Goal: Communication & Community: Answer question/provide support

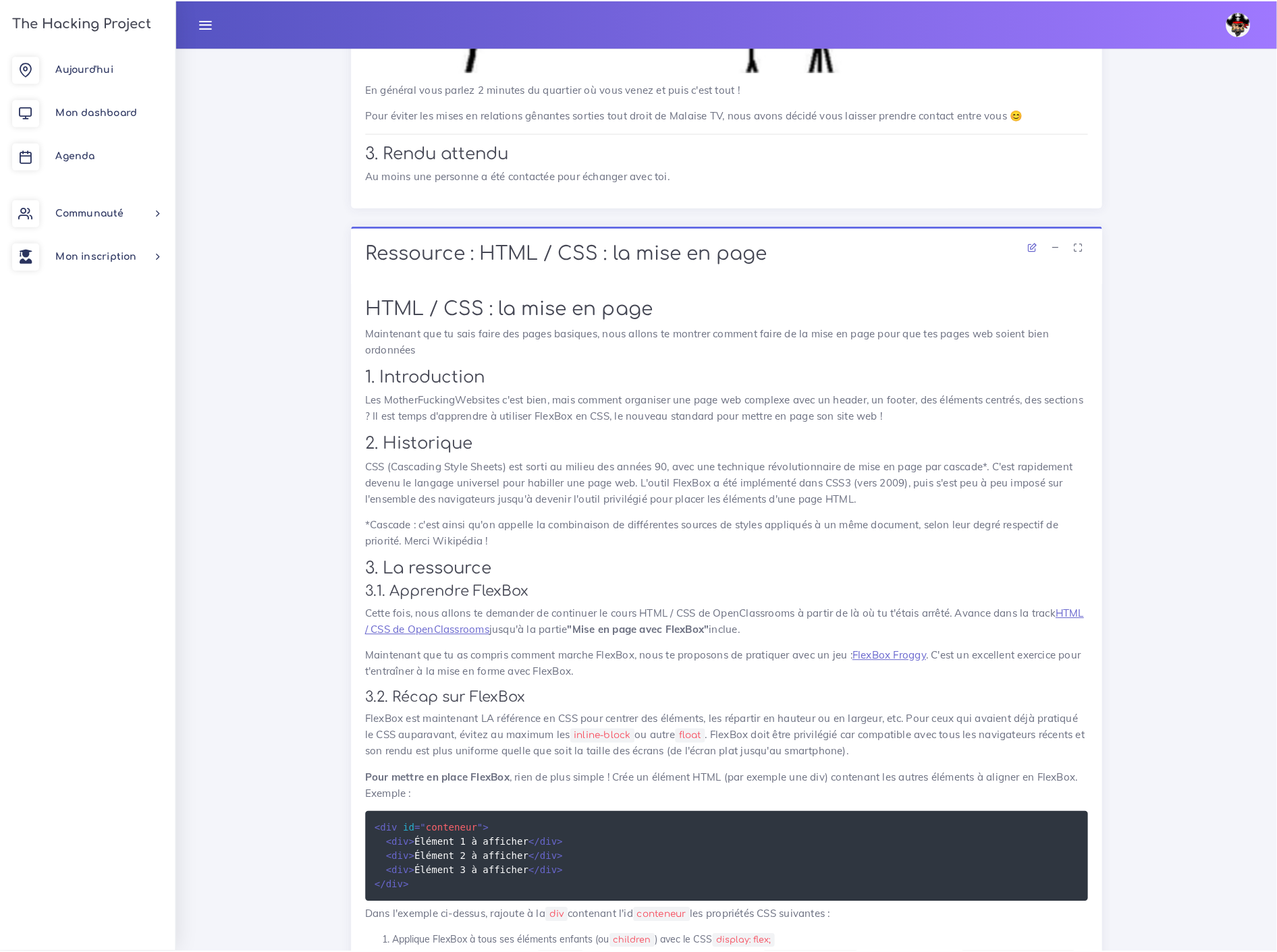
scroll to position [5473, 0]
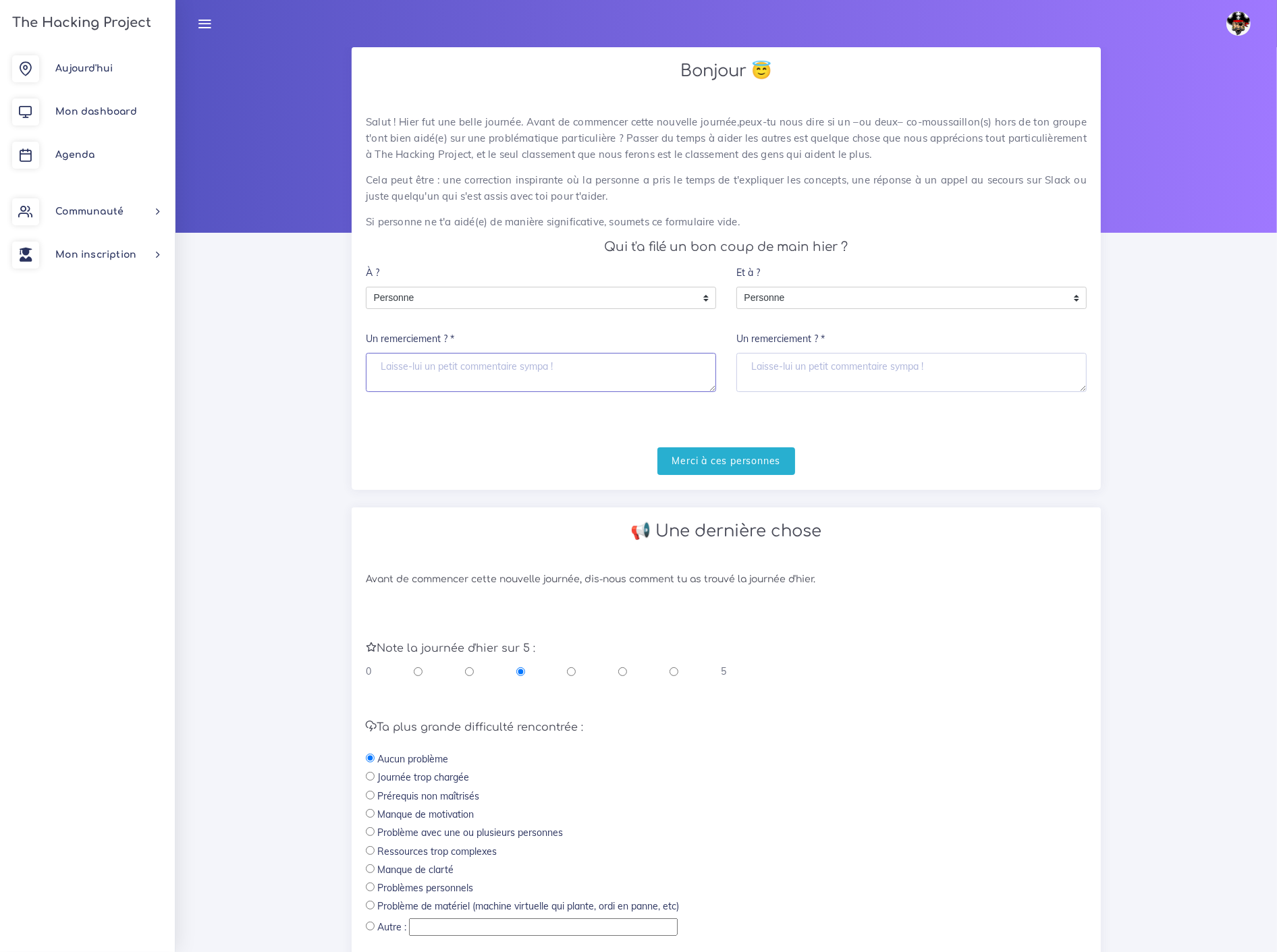
click at [435, 355] on textarea "Un remerciement ? *" at bounding box center [541, 373] width 350 height 39
type textarea "Tout le monde a aidé les autres"
click at [747, 447] on input "Merci à ces personnes" at bounding box center [727, 461] width 138 height 28
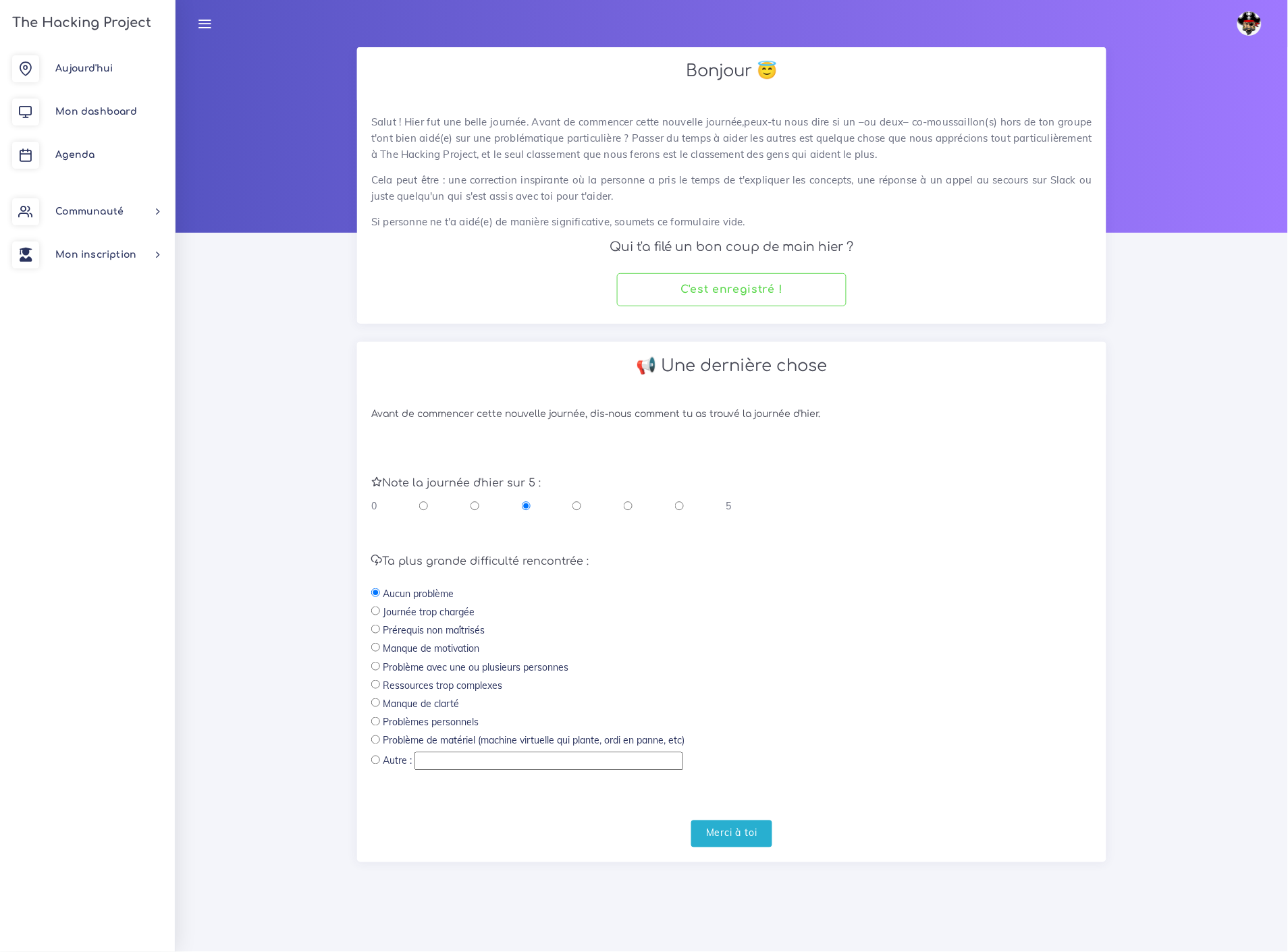
click at [434, 605] on label "Journée trop chargée" at bounding box center [428, 611] width 91 height 13
click at [577, 499] on input "radio" at bounding box center [577, 505] width 9 height 13
radio input "true"
click at [456, 605] on label "Journée trop chargée" at bounding box center [428, 611] width 91 height 13
click at [372, 607] on input "radio" at bounding box center [376, 611] width 9 height 9
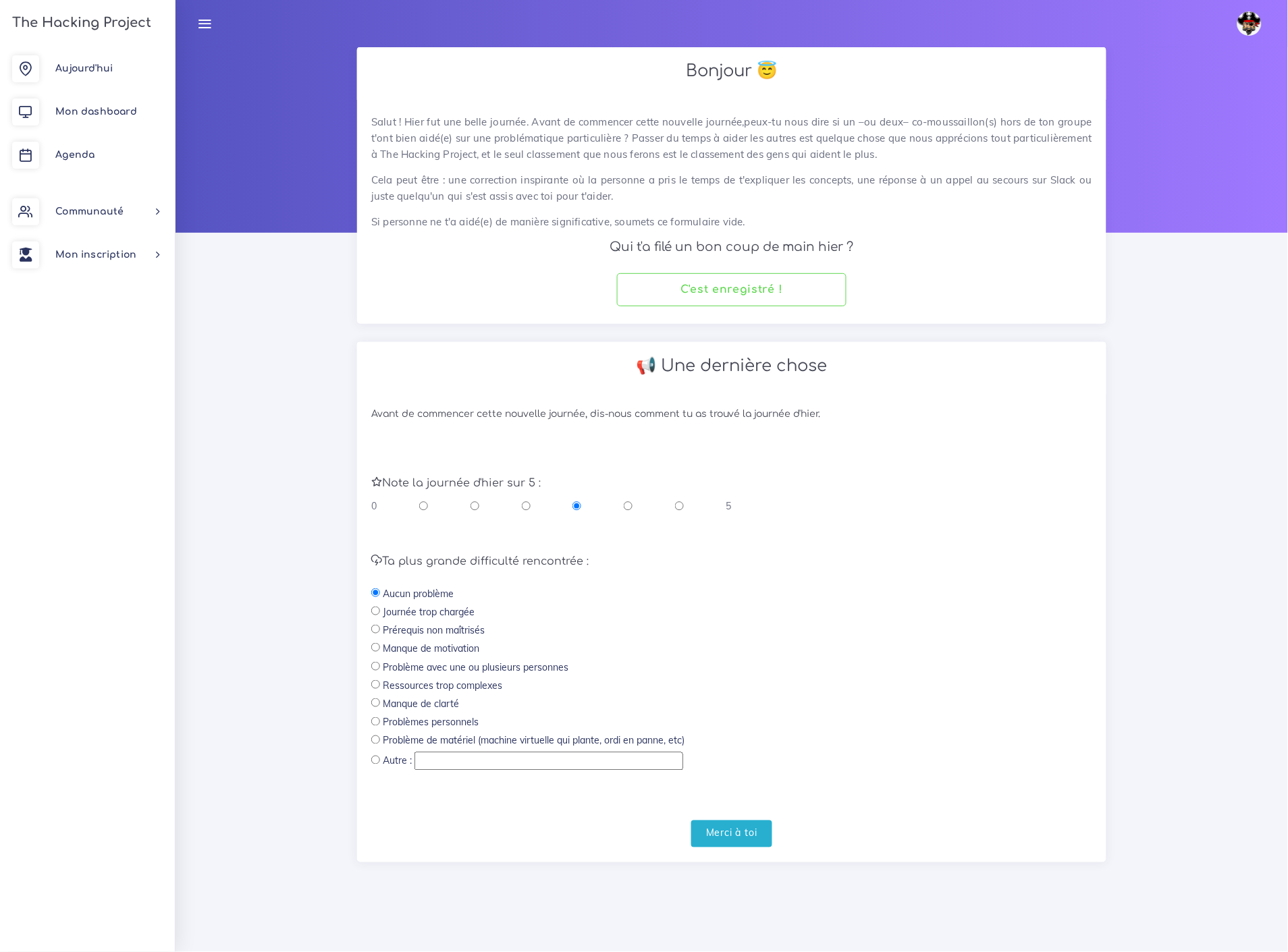
radio input "true"
click at [375, 756] on input "radio" at bounding box center [376, 760] width 9 height 9
radio input "true"
click at [429, 752] on input "text" at bounding box center [549, 761] width 269 height 17
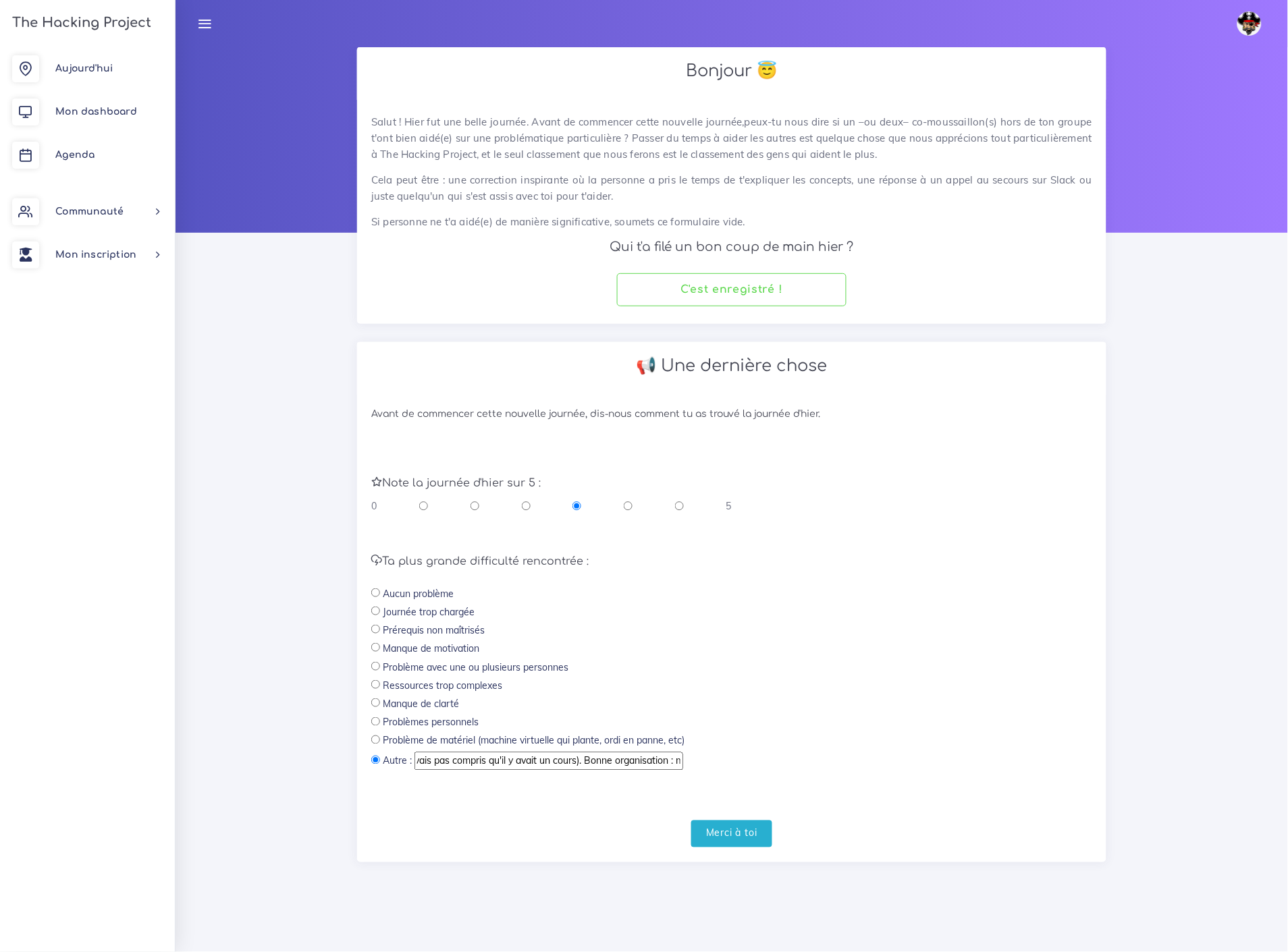
click at [683, 752] on input "Mauvaise organisation : j'ai commencé directement par l'exercice au lieu du cou…" at bounding box center [549, 761] width 269 height 17
click at [671, 752] on input "Mauvaise organisation : j'ai commencé directement par l'exercice au lieu du cou…" at bounding box center [549, 761] width 269 height 17
type input "Mauvaise organisation : j'ai commencé directement par l'exercice au lieu du cou…"
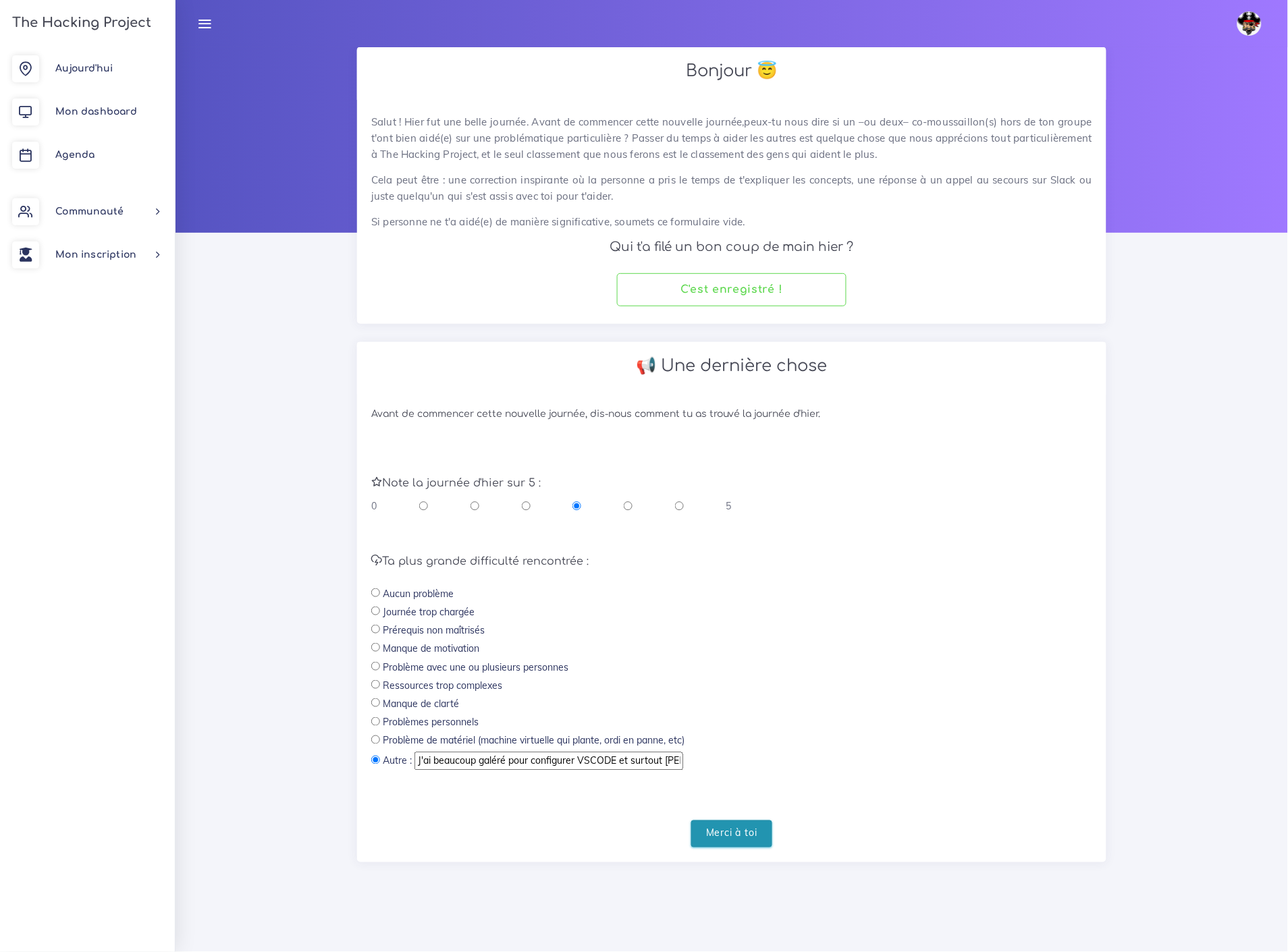
click at [732, 821] on input "Merci à toi" at bounding box center [732, 835] width 81 height 28
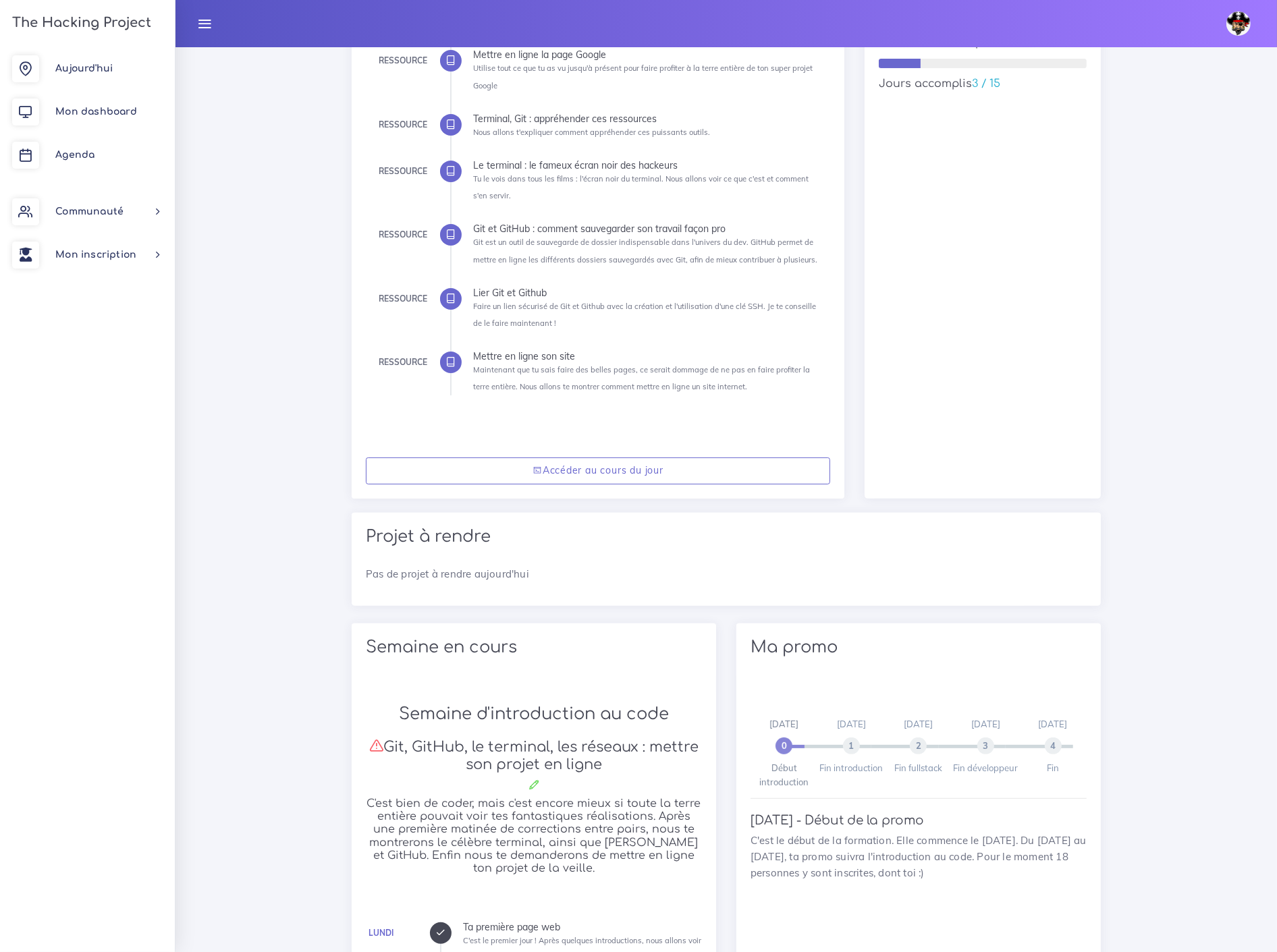
scroll to position [225, 0]
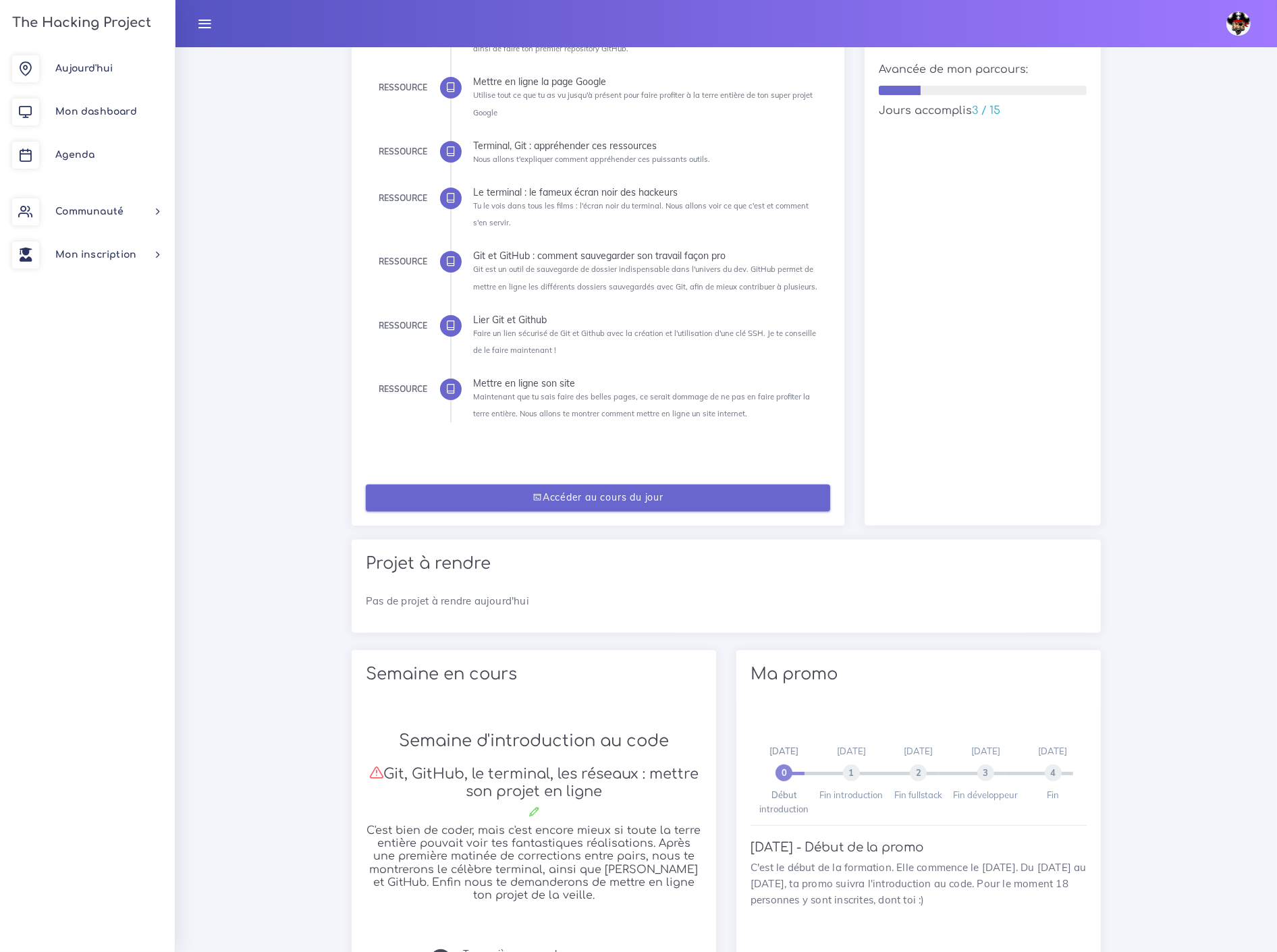
click at [601, 495] on link "Accéder au cours du jour" at bounding box center [598, 498] width 464 height 28
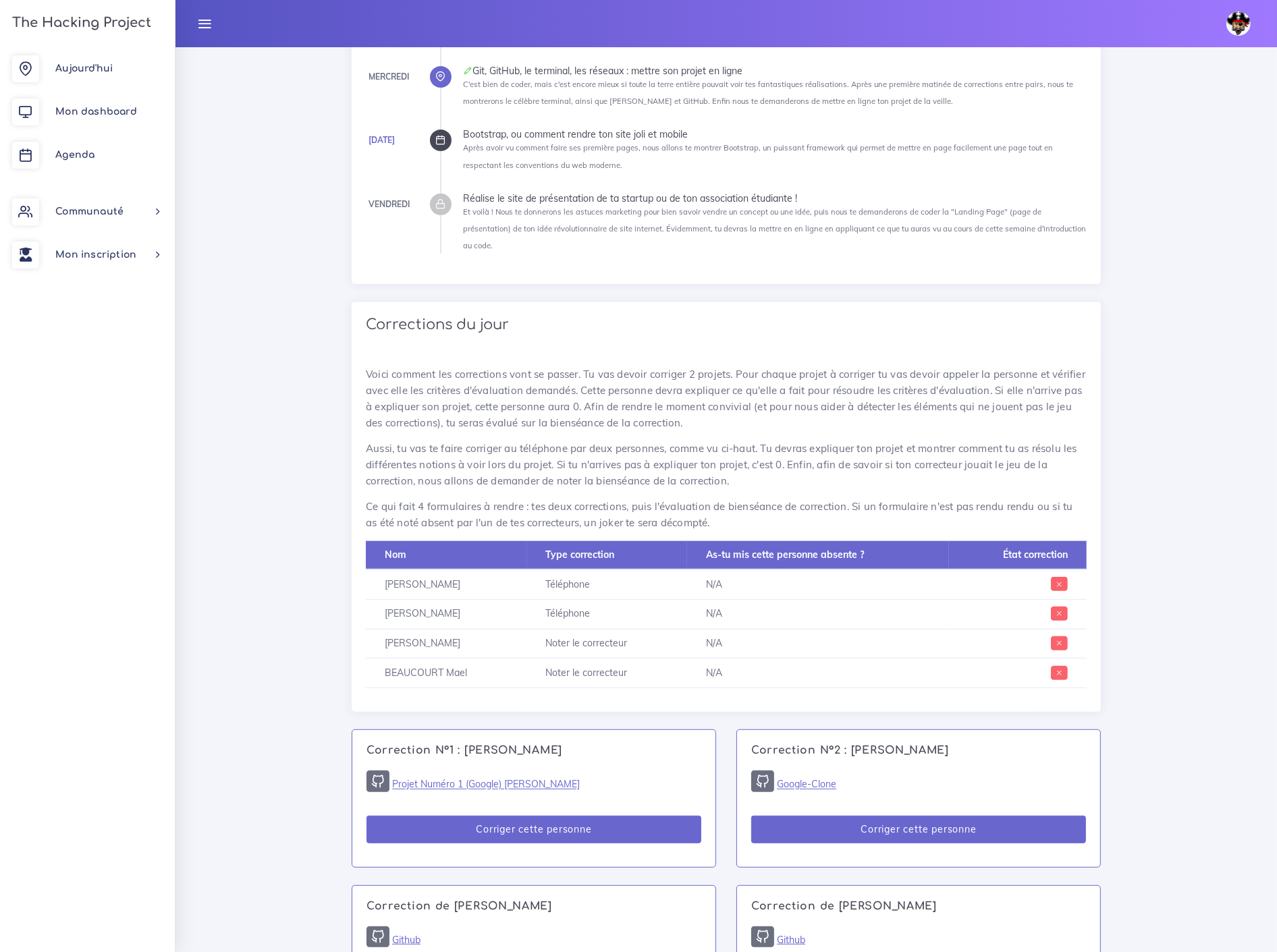
scroll to position [599, 0]
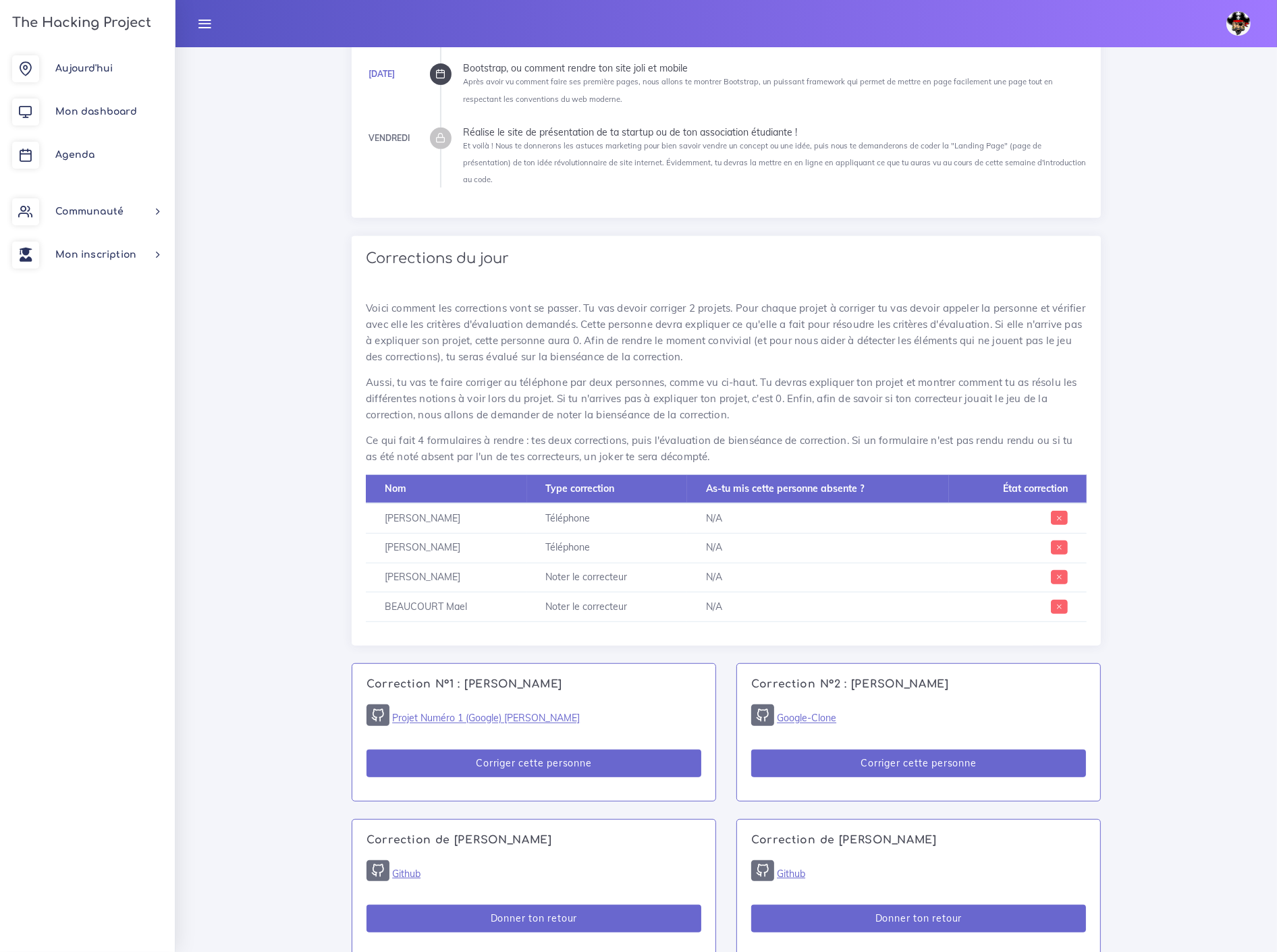
click at [1058, 515] on icon at bounding box center [1059, 519] width 8 height 8
click at [699, 503] on td "N/A" at bounding box center [818, 518] width 263 height 30
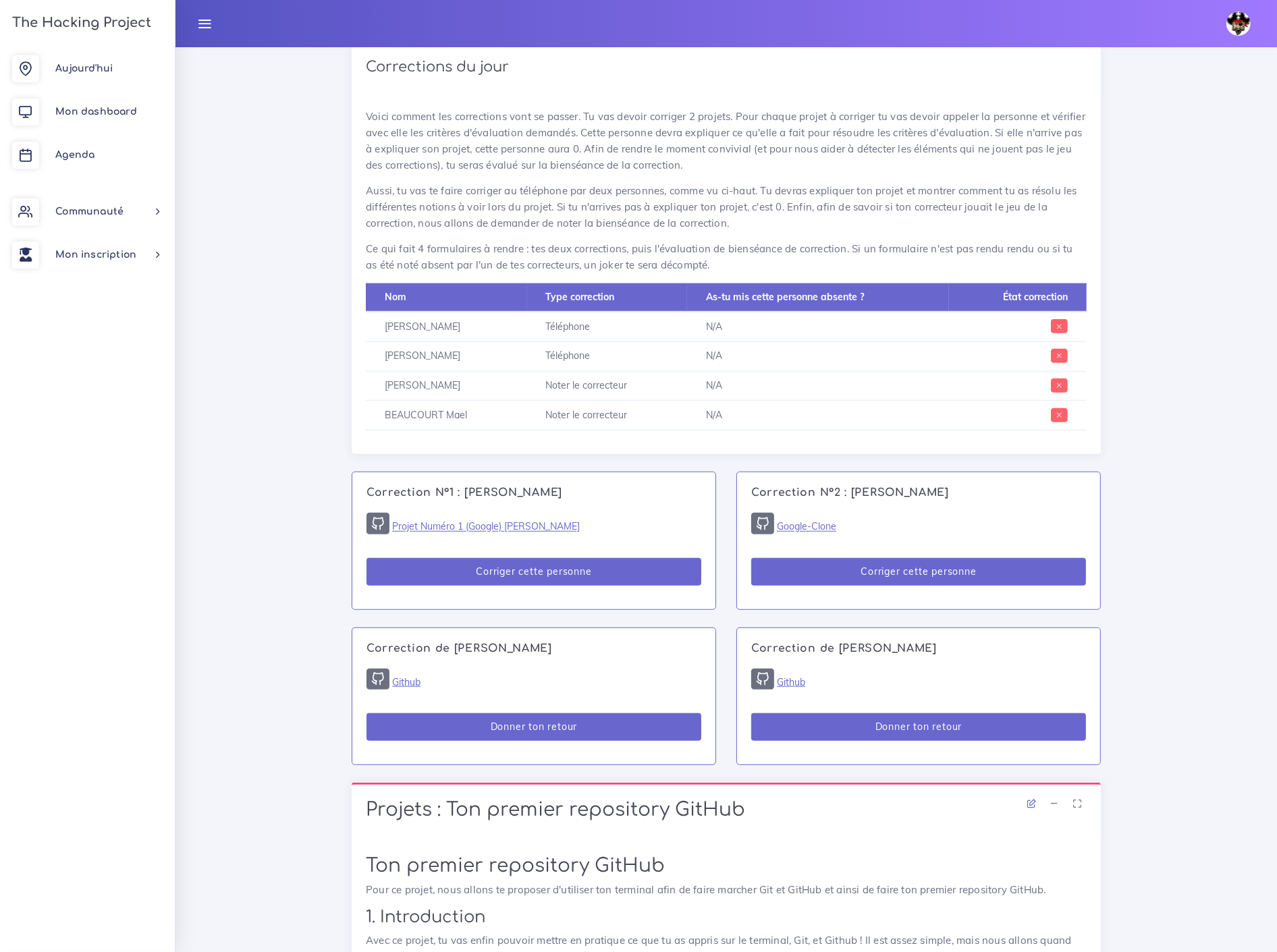
scroll to position [824, 0]
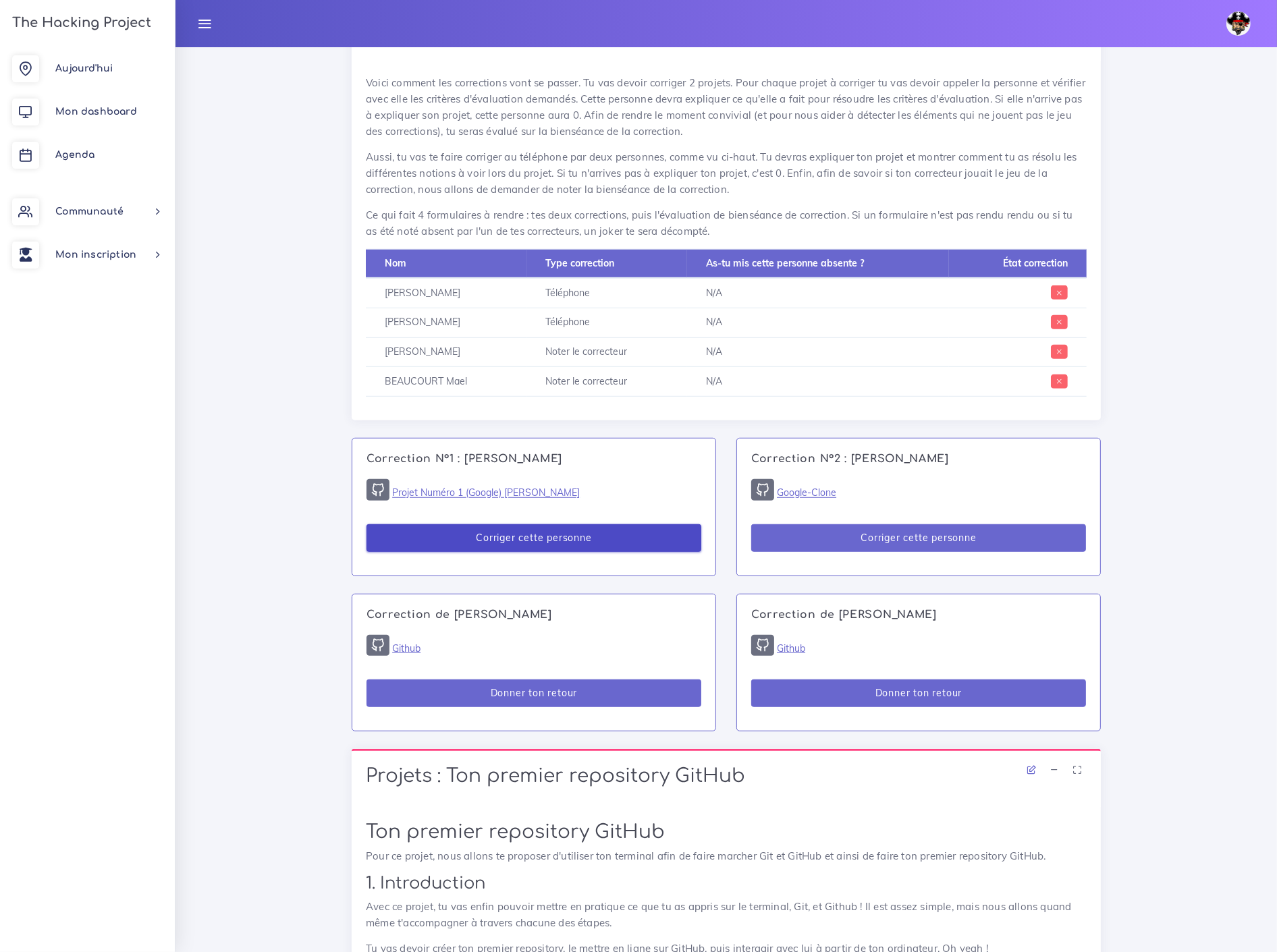
click at [534, 524] on button "Corriger cette personne" at bounding box center [534, 538] width 335 height 28
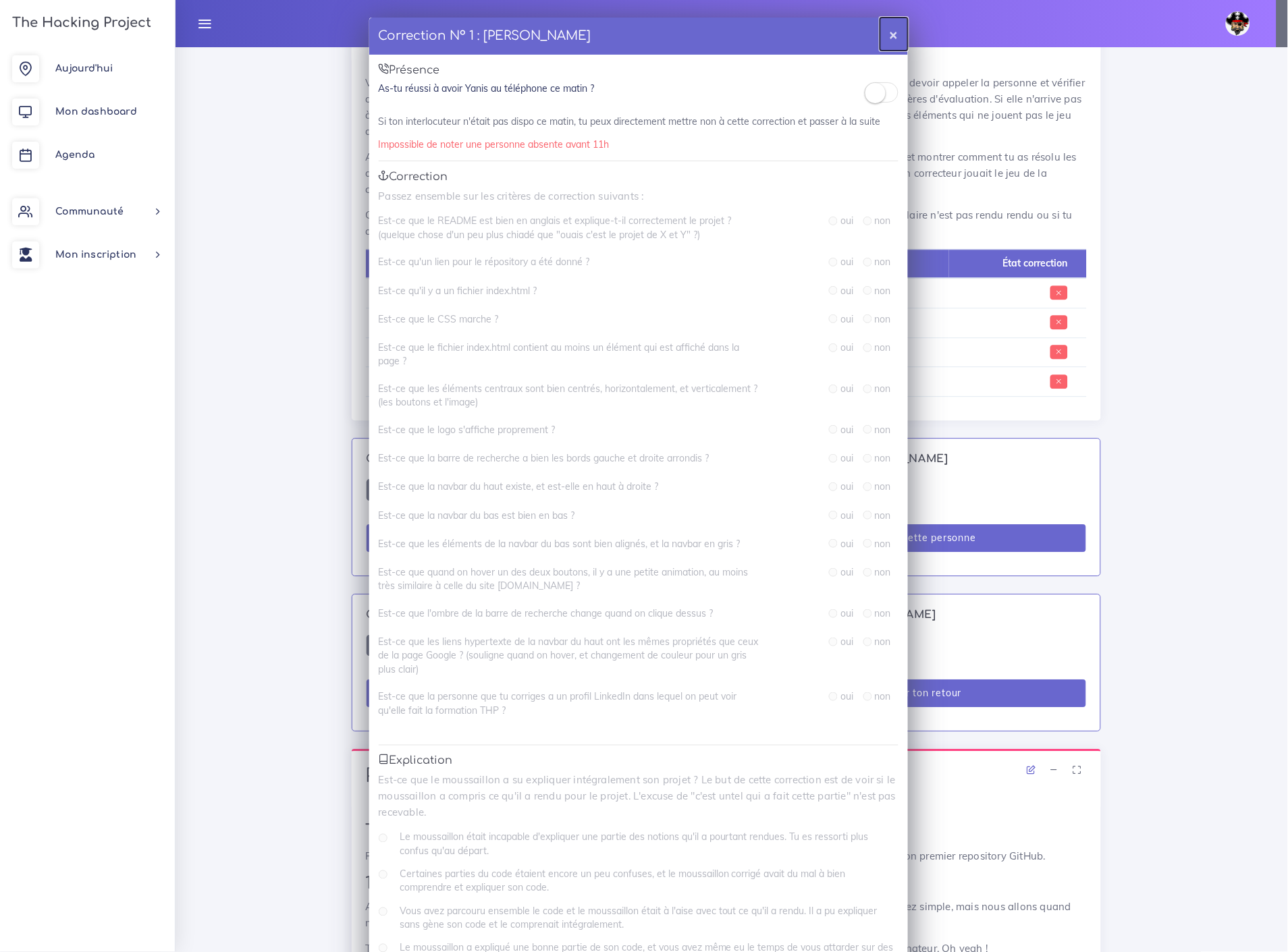
click at [885, 34] on button "×" at bounding box center [894, 34] width 28 height 33
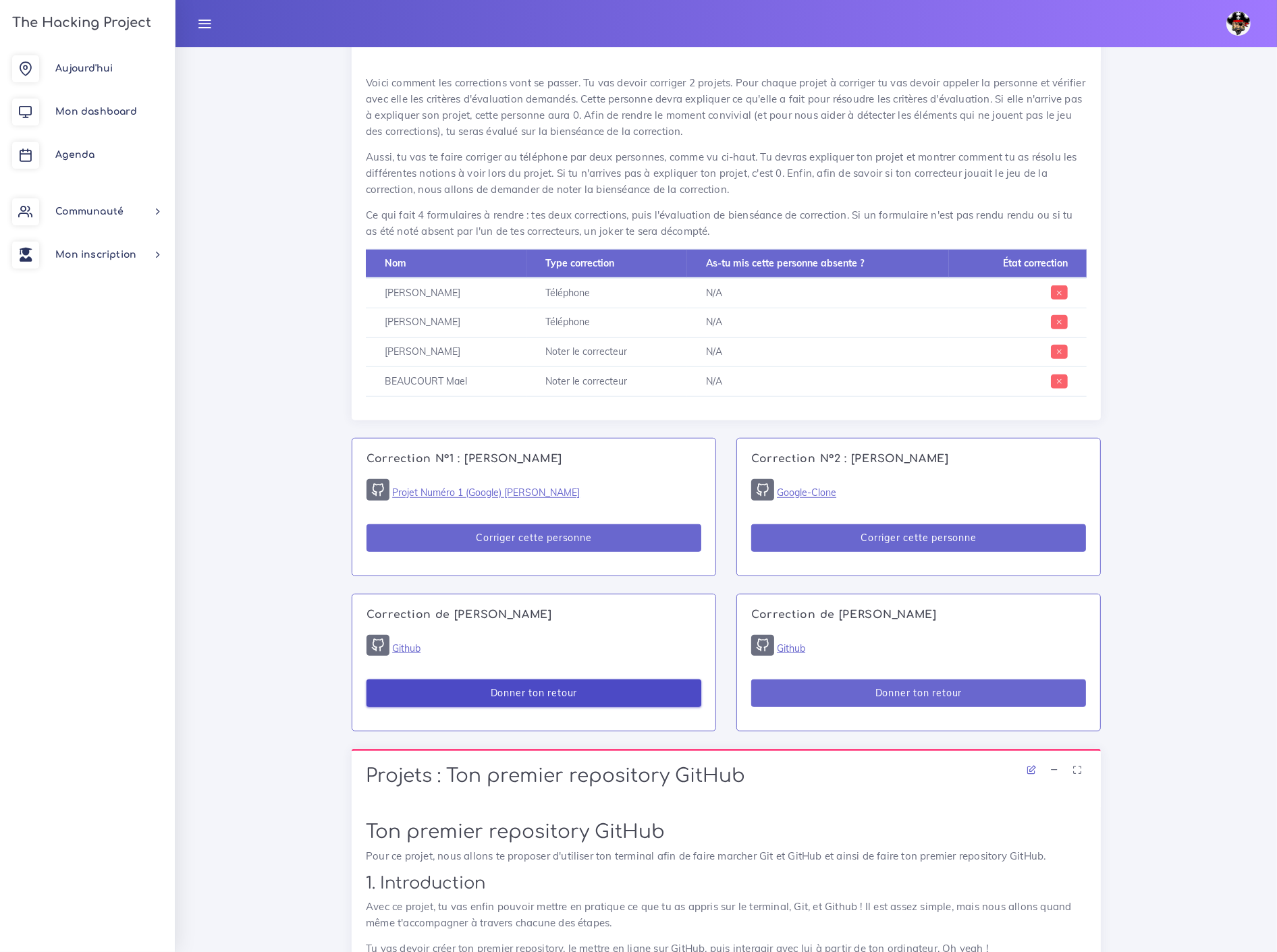
click at [581, 680] on button "Donner ton retour" at bounding box center [534, 694] width 335 height 28
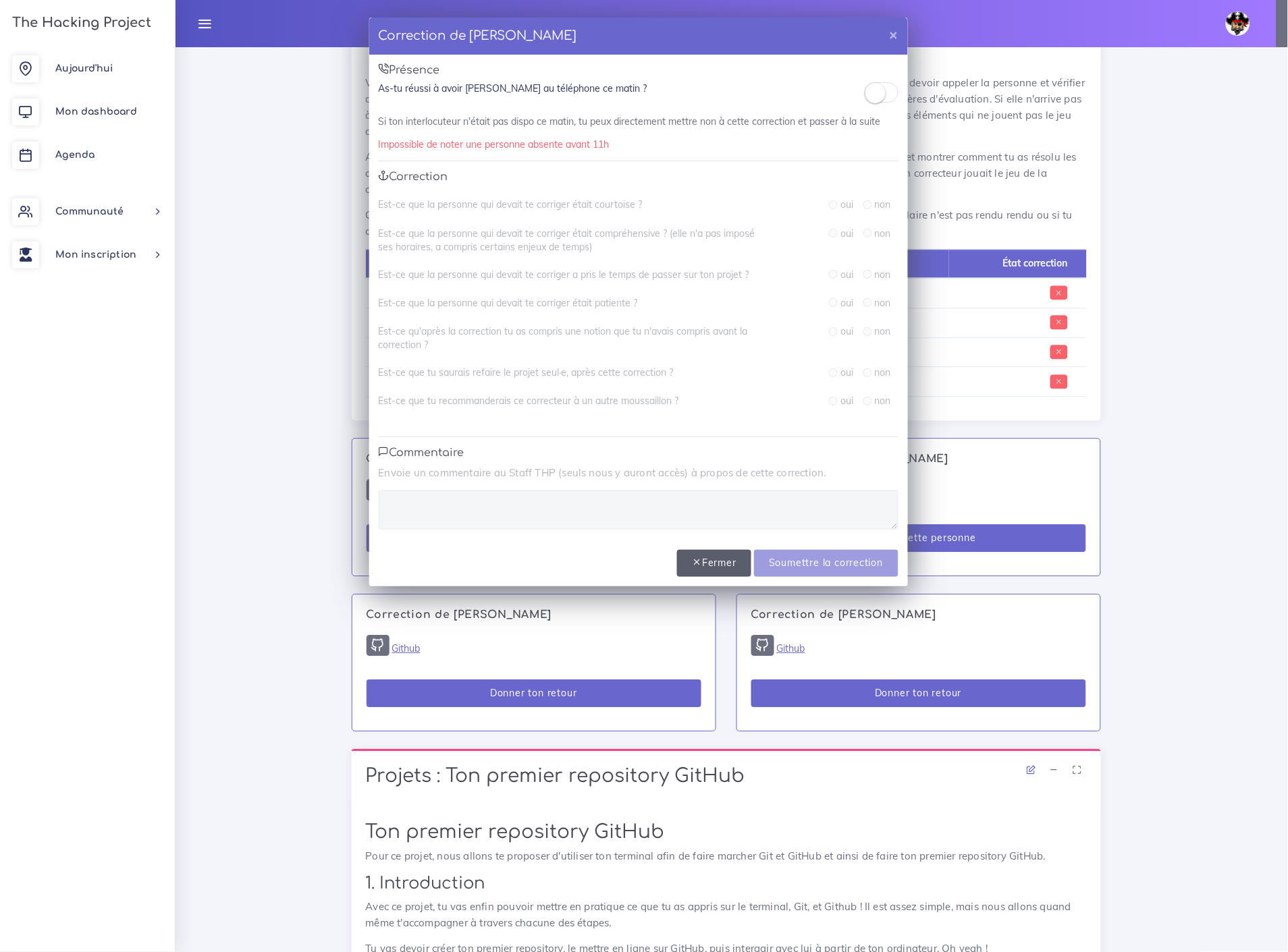
click at [723, 562] on button "Fermer" at bounding box center [714, 564] width 74 height 28
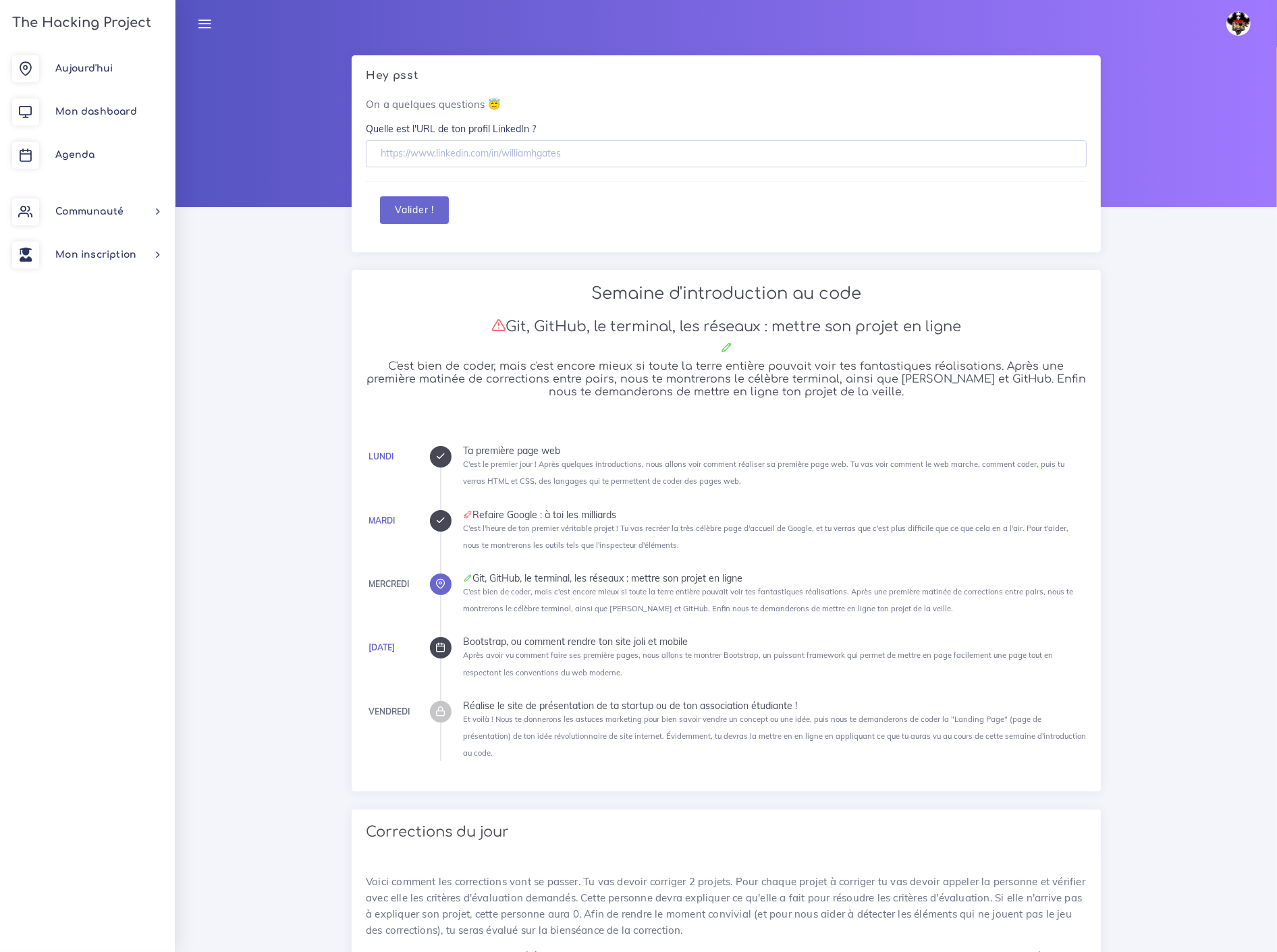
scroll to position [0, 0]
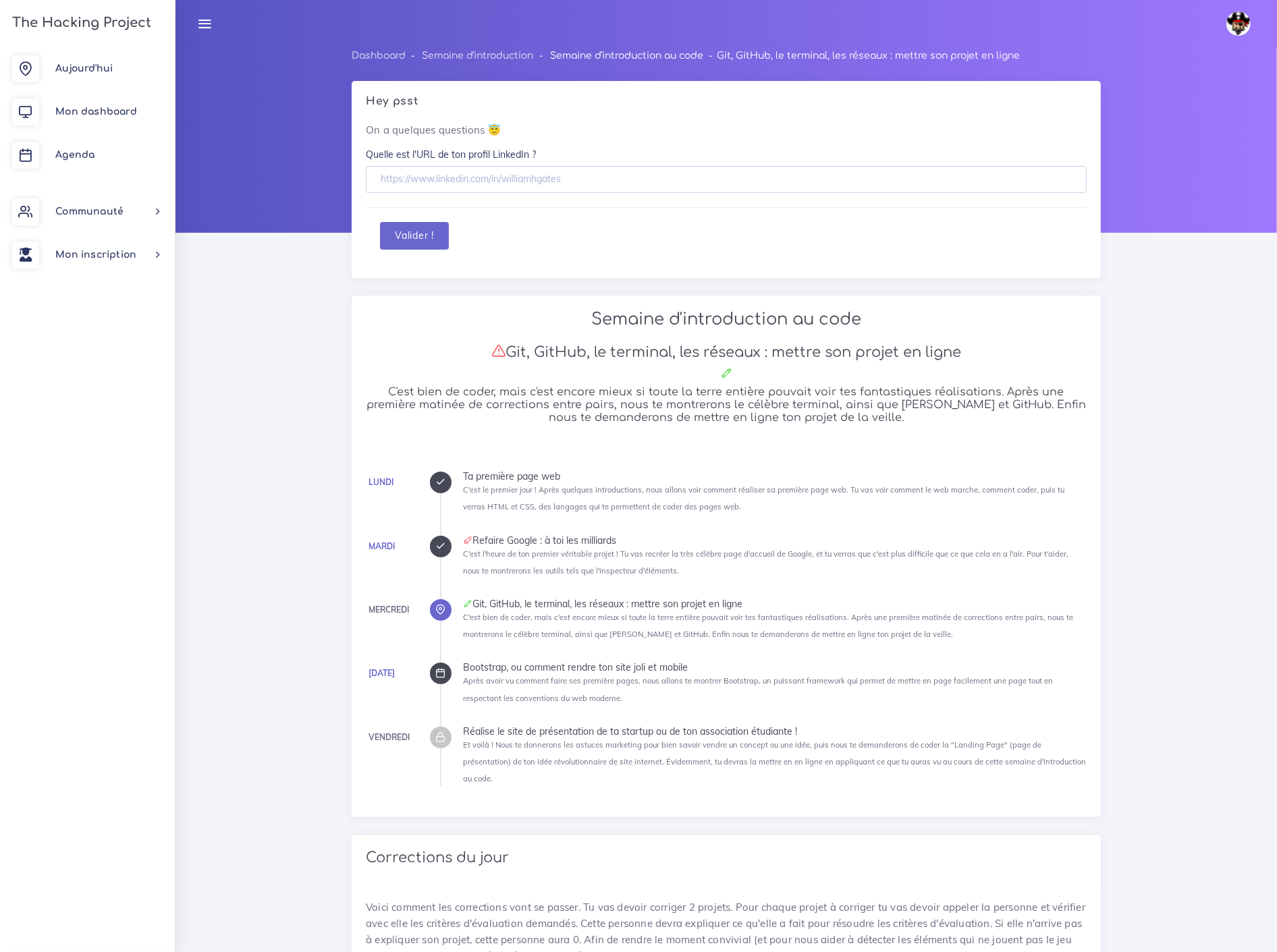
click at [644, 51] on link "Semaine d'introduction au code" at bounding box center [626, 56] width 153 height 10
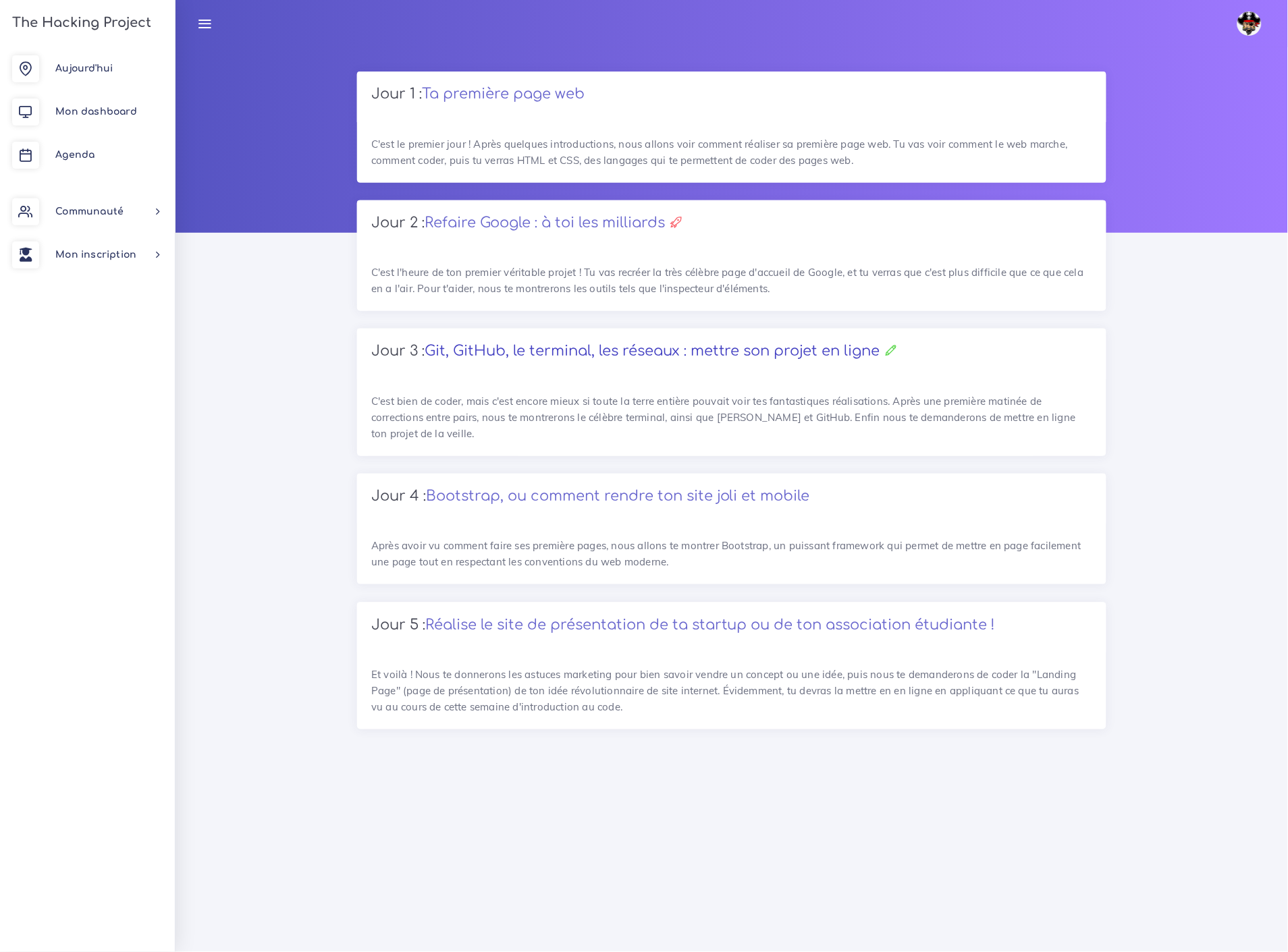
click at [552, 343] on link "Git, GitHub, le terminal, les réseaux : mettre son projet en ligne" at bounding box center [652, 350] width 456 height 16
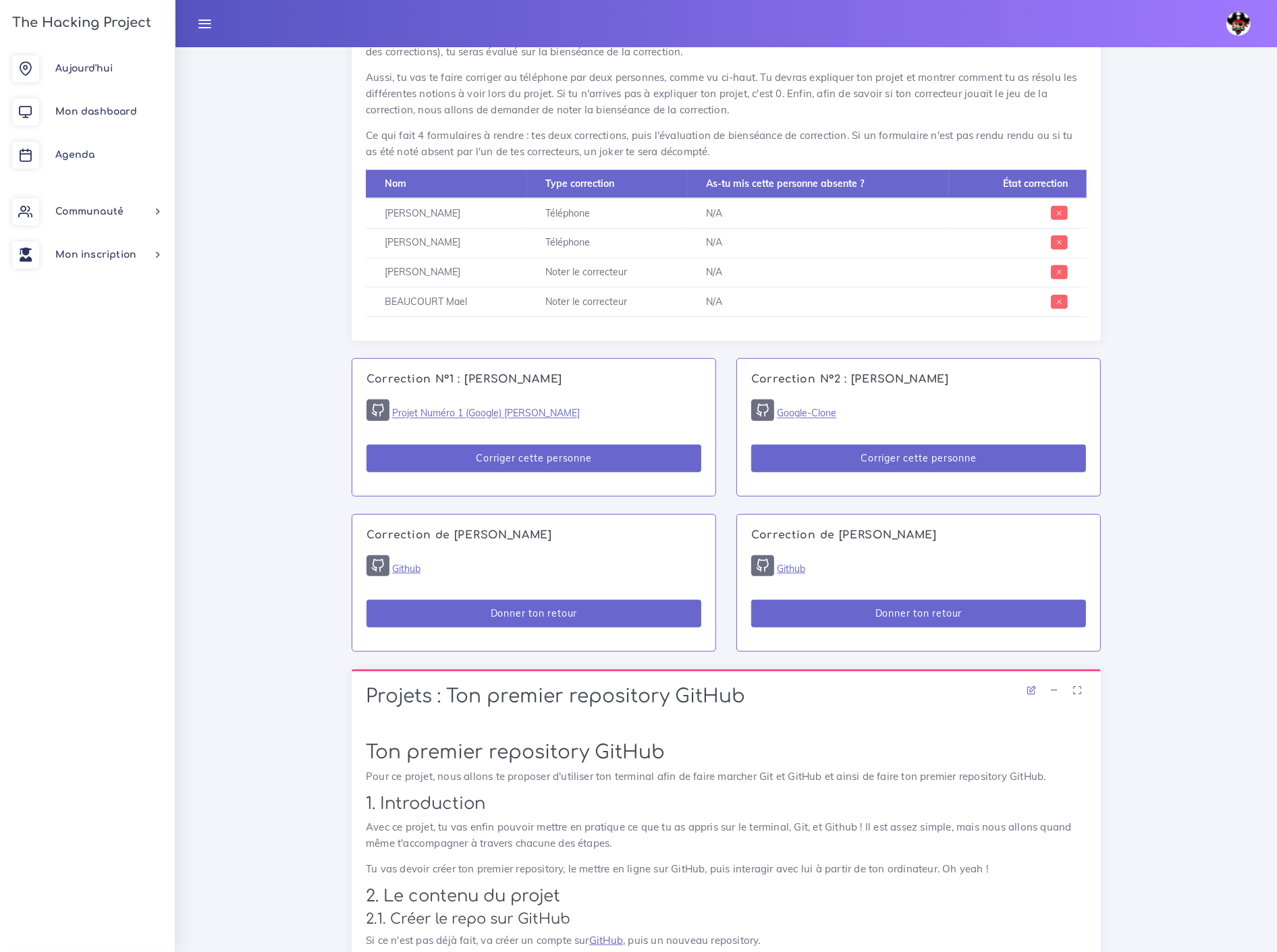
scroll to position [900, 0]
